Goal: Task Accomplishment & Management: Use online tool/utility

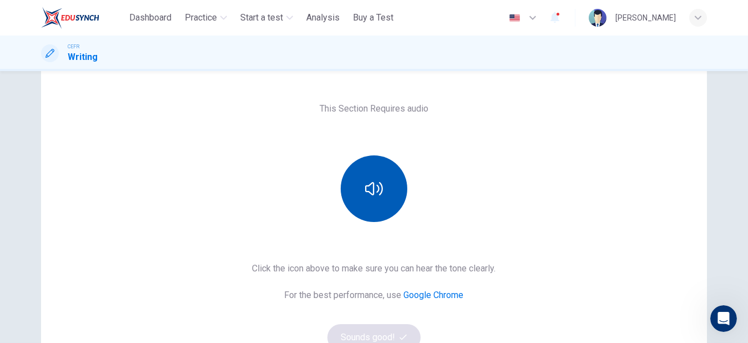
scroll to position [61, 0]
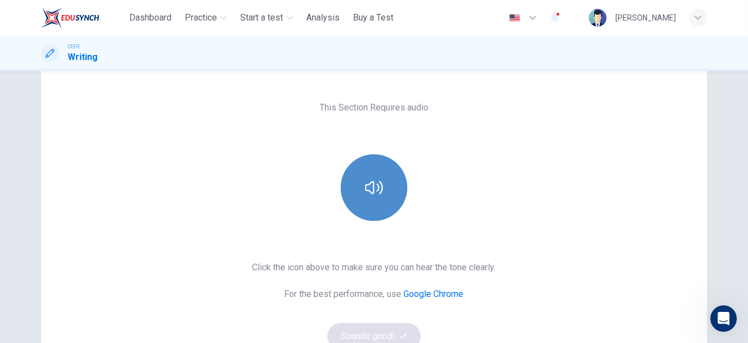
click at [374, 207] on button "button" at bounding box center [374, 187] width 67 height 67
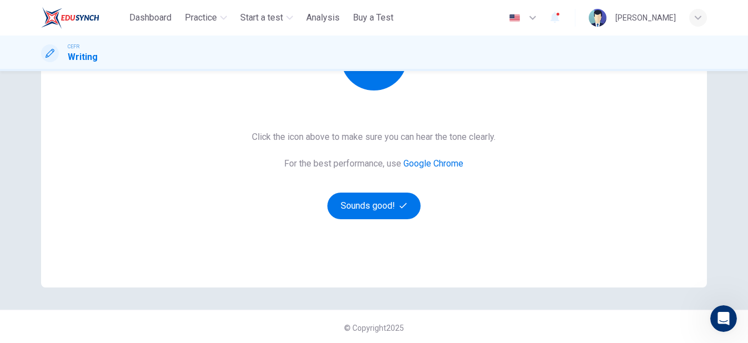
scroll to position [193, 0]
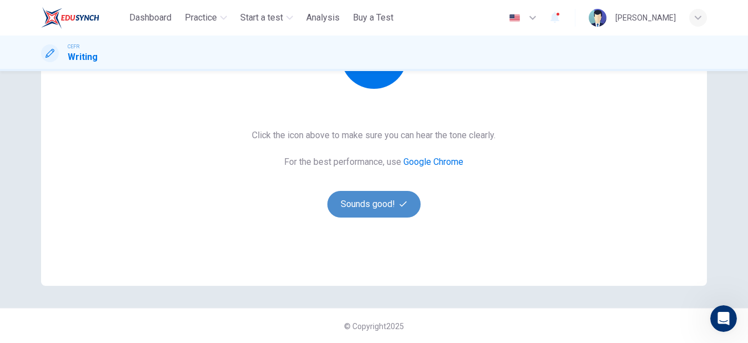
click at [377, 210] on button "Sounds good!" at bounding box center [373, 204] width 93 height 27
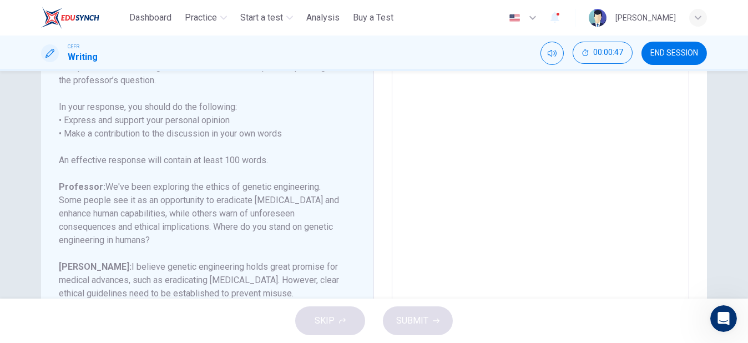
scroll to position [136, 0]
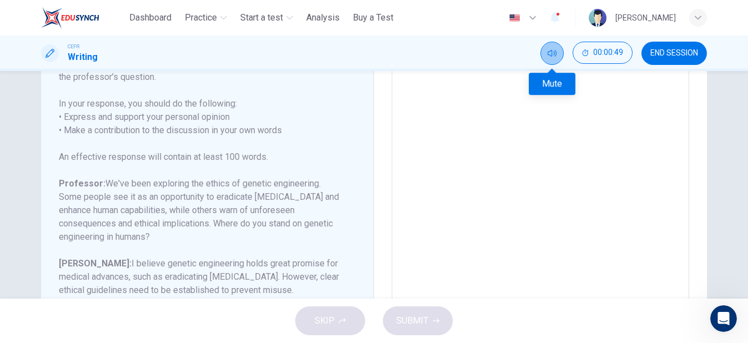
click at [552, 49] on icon "Mute" at bounding box center [551, 53] width 9 height 9
click at [552, 49] on icon "Unmute" at bounding box center [551, 53] width 9 height 9
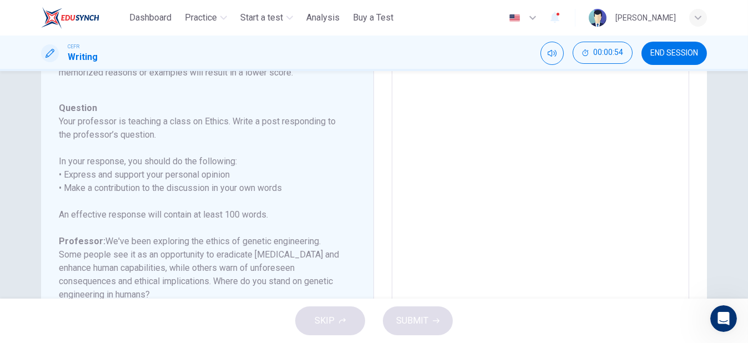
scroll to position [111, 0]
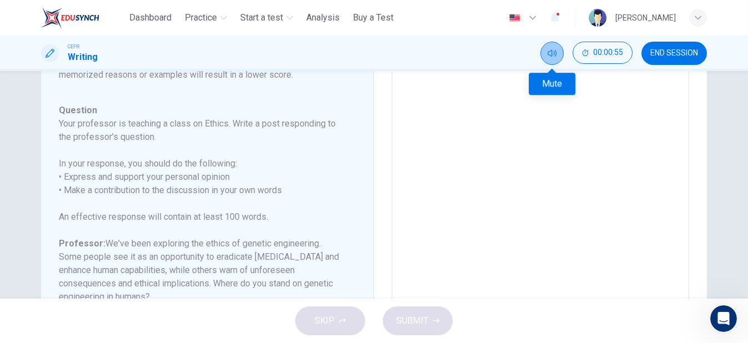
click at [552, 55] on icon "Mute" at bounding box center [551, 53] width 9 height 9
click at [552, 55] on icon "Unmute" at bounding box center [551, 53] width 9 height 9
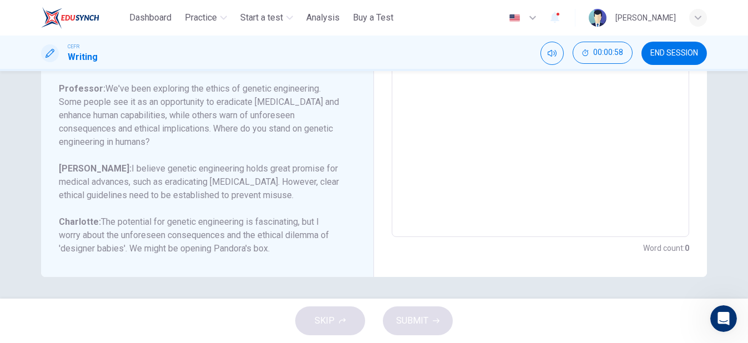
click at [148, 266] on div "Question 1 Question Type : Writing for an Academic Discussion Directions For th…" at bounding box center [207, 52] width 333 height 449
drag, startPoint x: 148, startPoint y: 266, endPoint x: 171, endPoint y: 217, distance: 54.6
click at [171, 217] on div "Question 1 Question Type : Writing for an Academic Discussion Directions For th…" at bounding box center [207, 52] width 333 height 449
click at [171, 217] on h6 "Charlotte: The potential for genetic engineering is fascinating, but I worry ab…" at bounding box center [200, 235] width 283 height 40
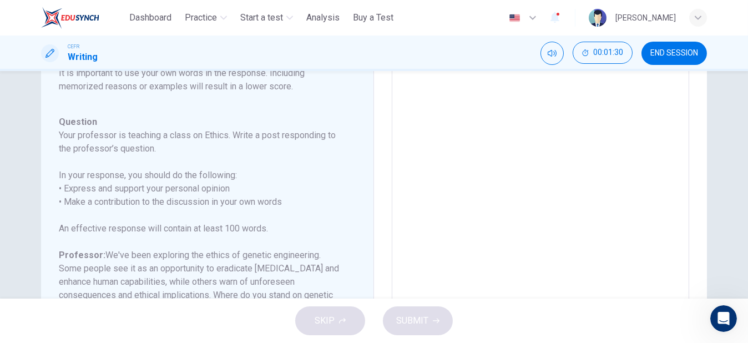
scroll to position [0, 0]
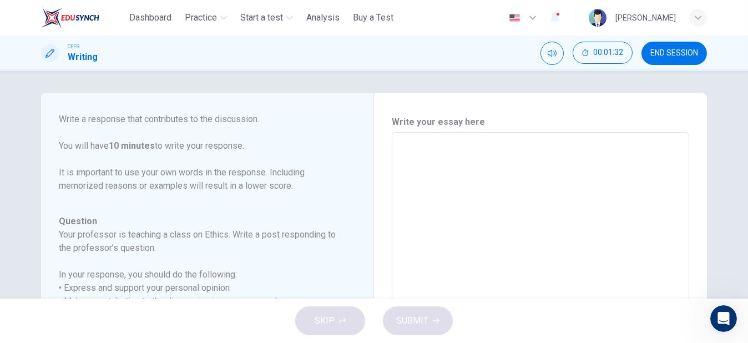
click at [423, 160] on textarea at bounding box center [540, 317] width 282 height 352
click at [666, 53] on span "END SESSION" at bounding box center [674, 53] width 48 height 9
